Goal: Find specific page/section: Find specific page/section

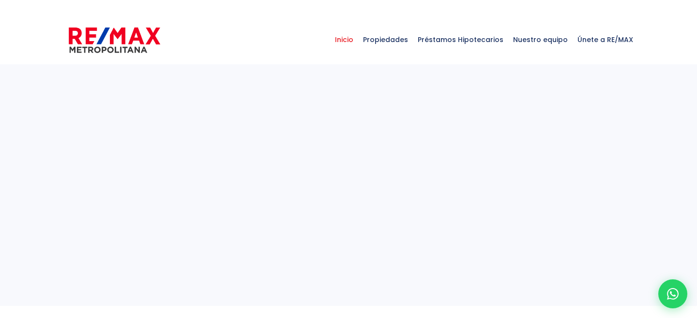
select select
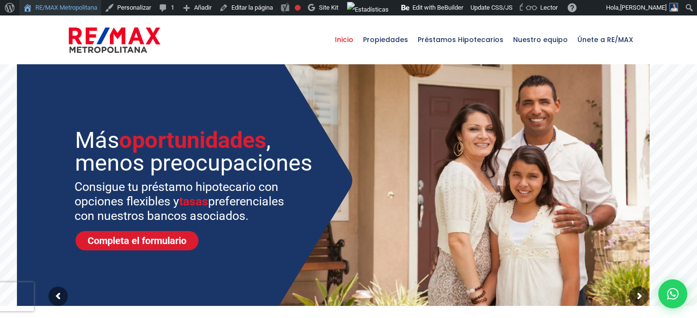
click at [56, 8] on link "RE/MAX Metropolitana" at bounding box center [60, 7] width 82 height 15
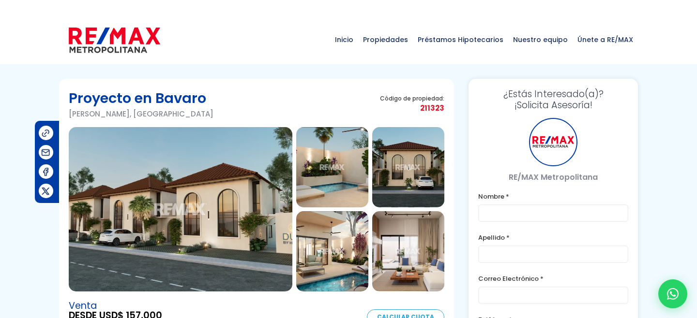
type input "Franklin prueba"
type input "[PERSON_NAME]"
type input "[PERSON_NAME][EMAIL_ADDRESS][DOMAIN_NAME]"
type input "[PHONE_NUMBER]"
